Goal: Information Seeking & Learning: Learn about a topic

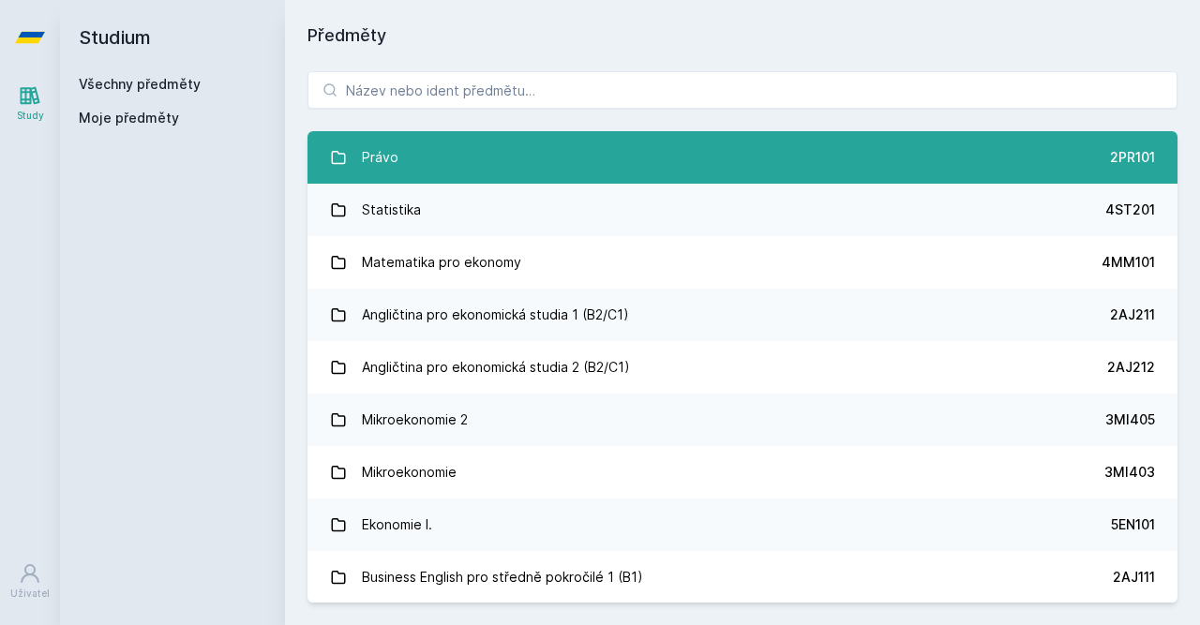
click at [584, 149] on link "Právo 2PR101" at bounding box center [742, 157] width 870 height 52
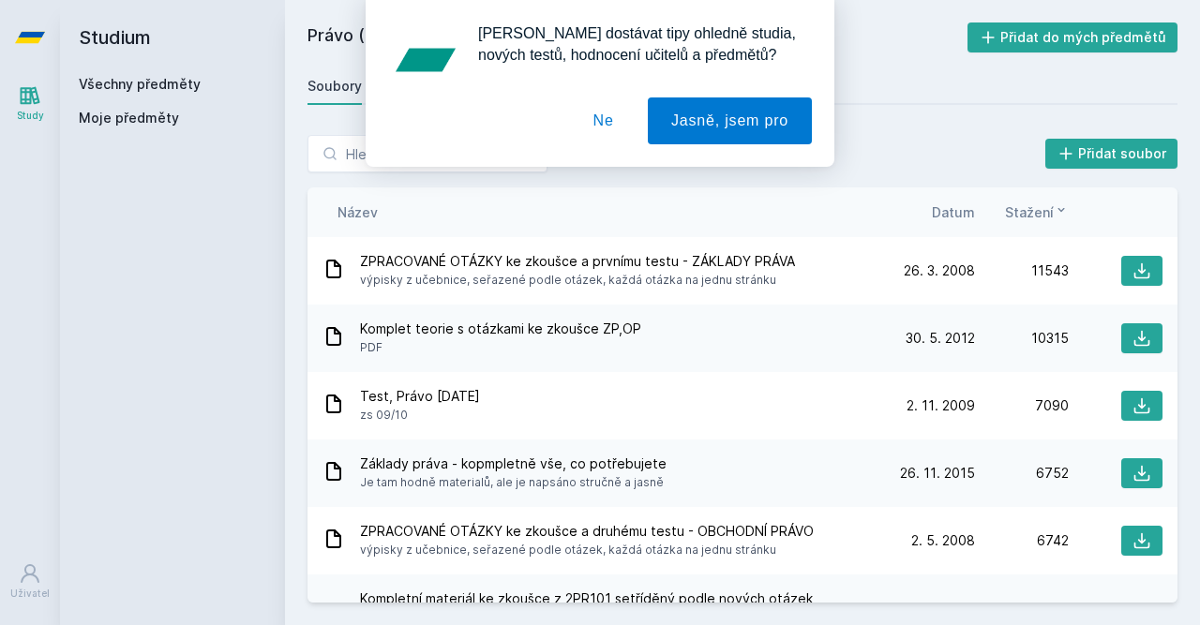
click at [325, 66] on div "[PERSON_NAME] dostávat tipy ohledně studia, nových testů, hodnocení učitelů a p…" at bounding box center [600, 83] width 1200 height 167
click at [606, 118] on button "Ne" at bounding box center [603, 120] width 67 height 47
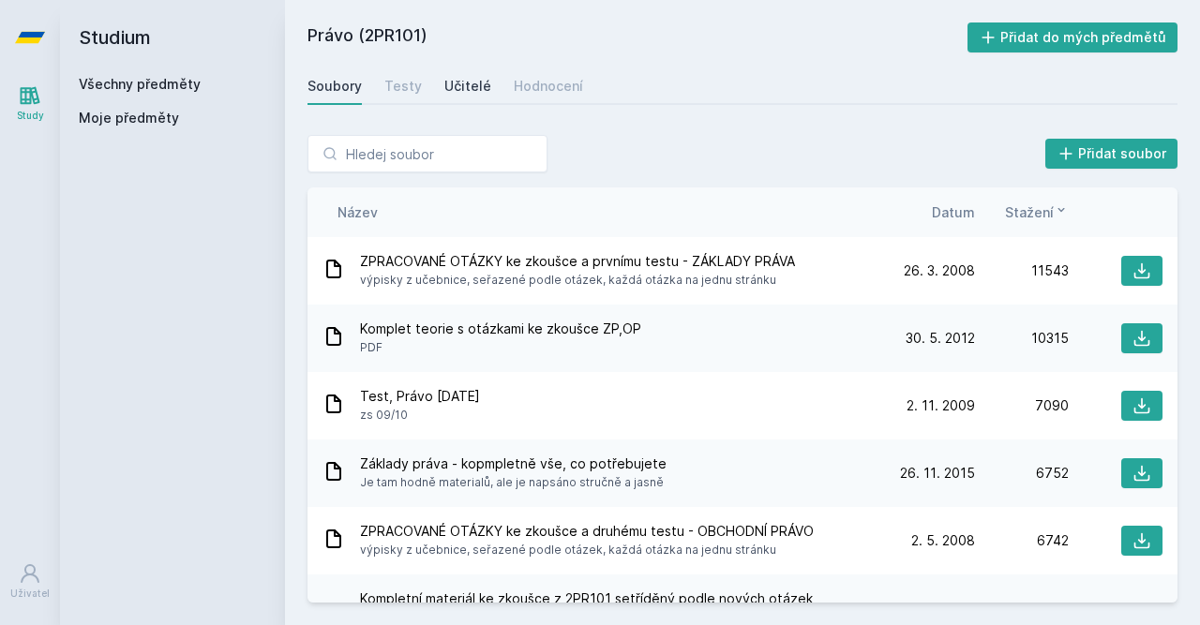
click at [470, 79] on div "Učitelé" at bounding box center [467, 86] width 47 height 19
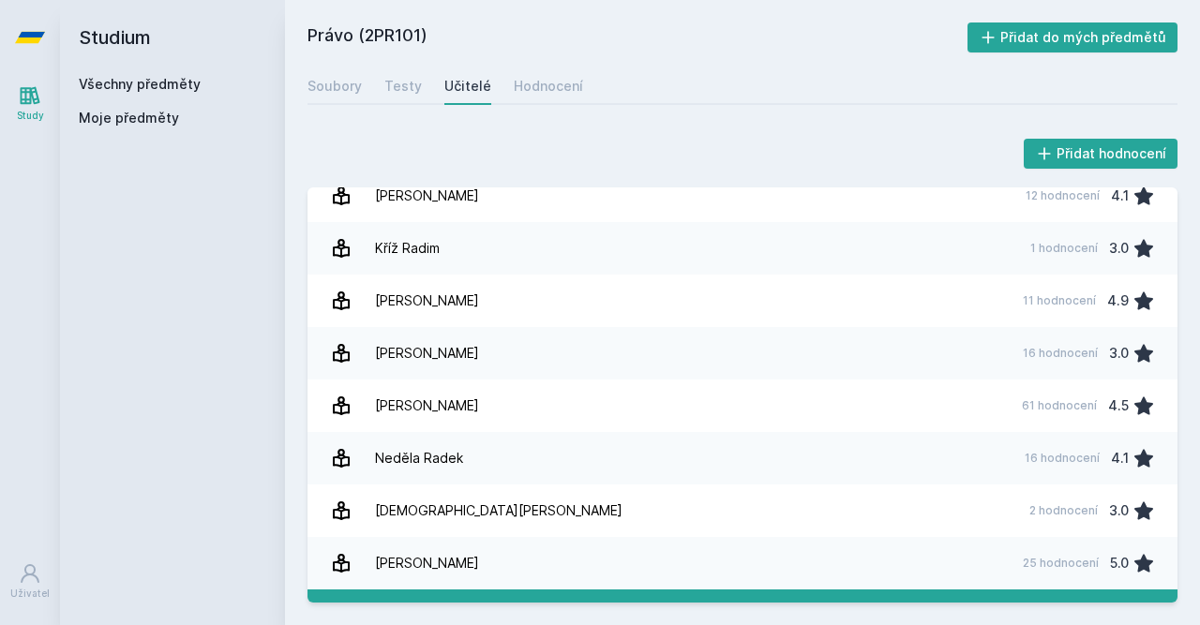
scroll to position [853, 0]
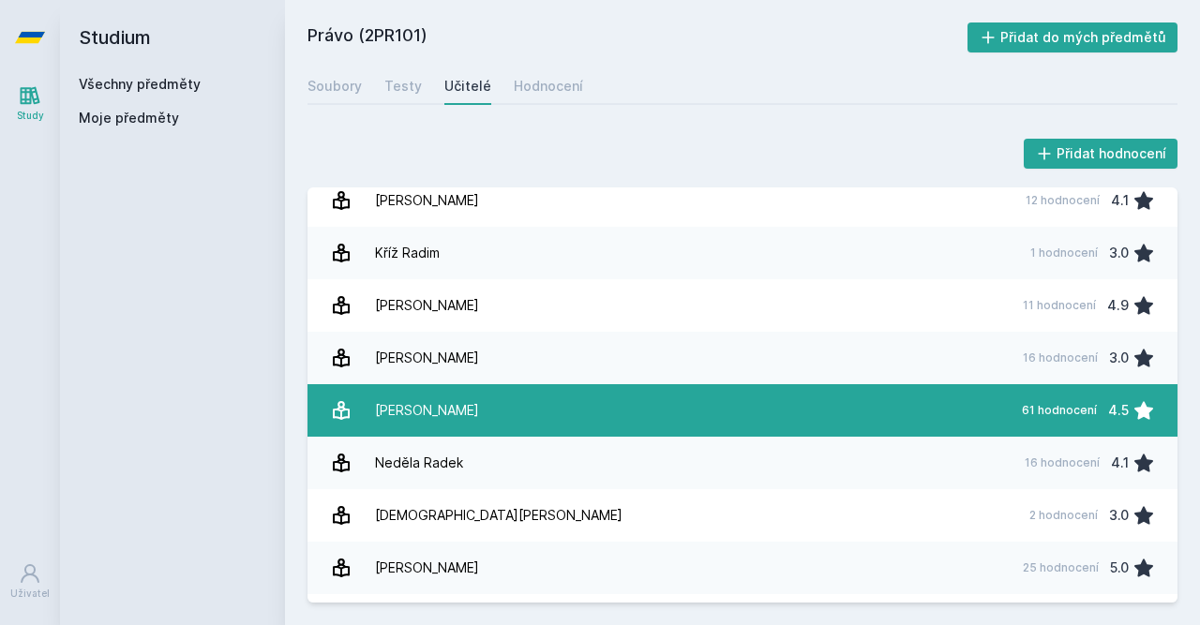
click at [561, 415] on link "[PERSON_NAME] 61 hodnocení 4.5" at bounding box center [742, 410] width 870 height 52
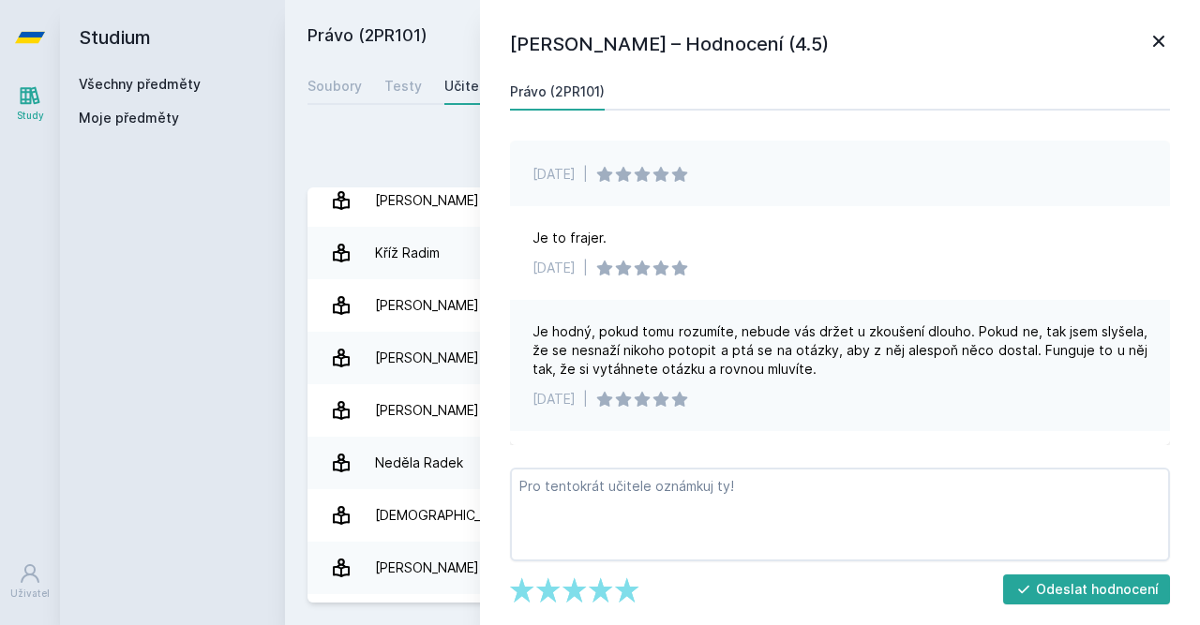
scroll to position [519, 0]
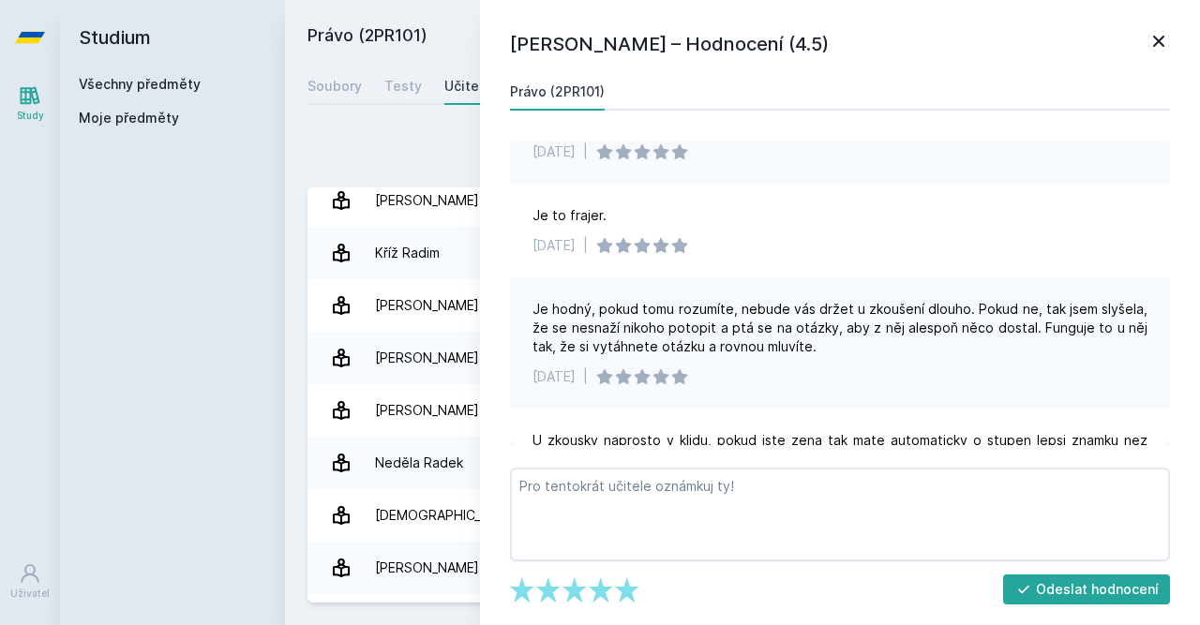
click at [1153, 38] on icon at bounding box center [1158, 41] width 22 height 22
